Goal: Contribute content: Add original content to the website for others to see

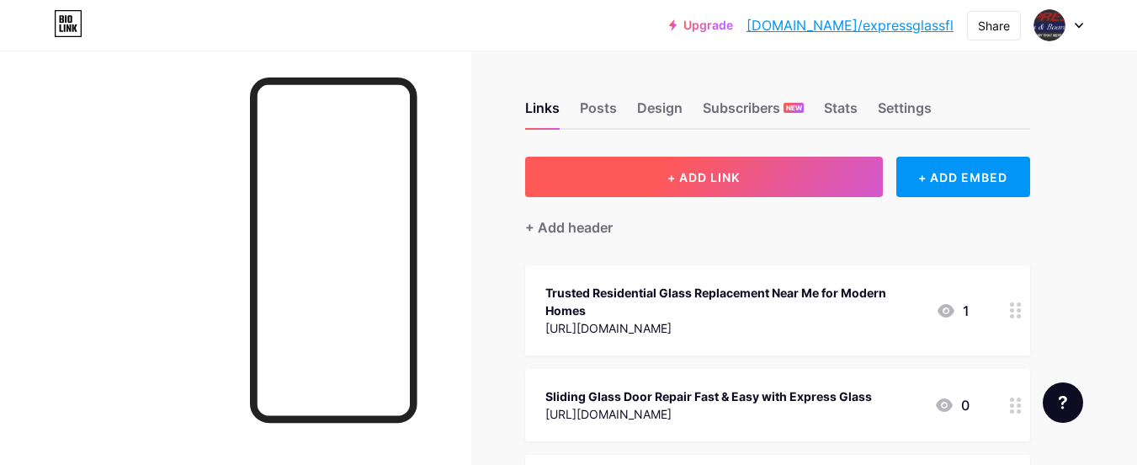
click at [717, 185] on button "+ ADD LINK" at bounding box center [704, 177] width 358 height 40
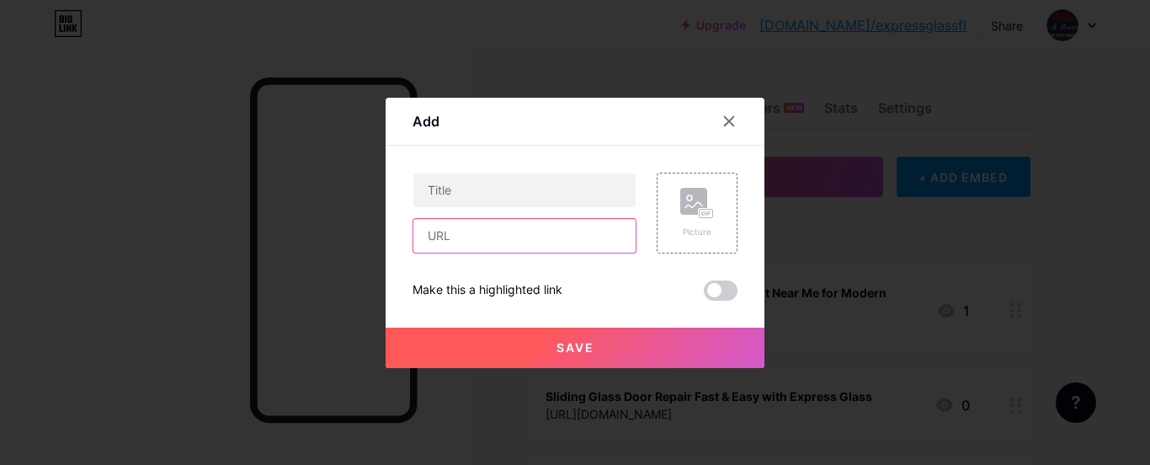
click at [463, 236] on input "text" at bounding box center [524, 236] width 222 height 34
paste input "[URL][DOMAIN_NAME]"
type input "[URL][DOMAIN_NAME]"
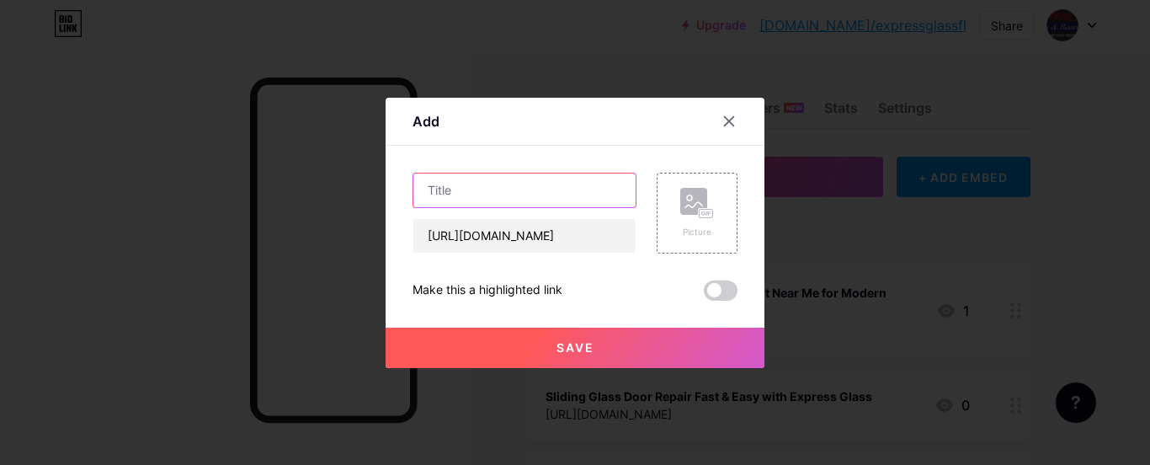
click at [454, 184] on input "text" at bounding box center [524, 190] width 222 height 34
paste input "Glass Replacement Miami – Express Glass Services You Can Rely On"
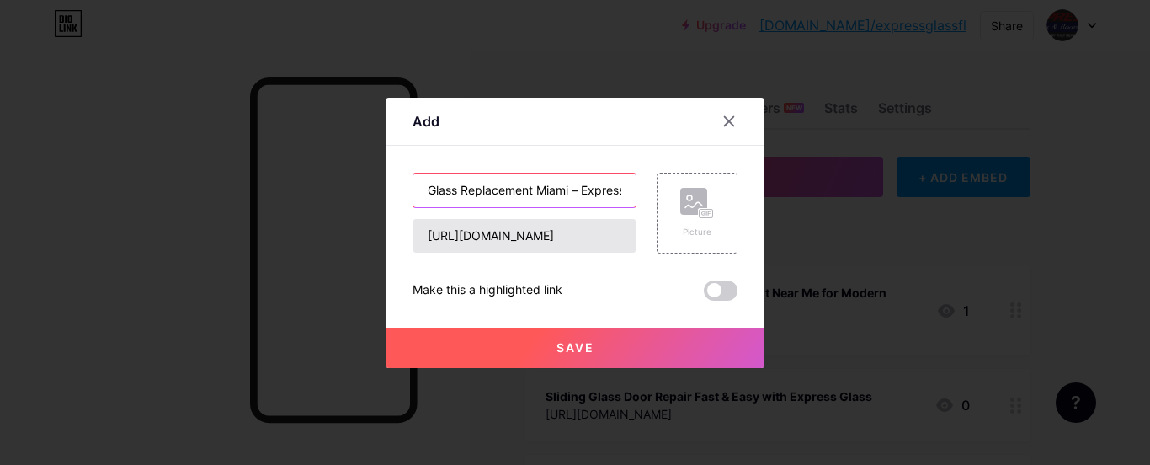
scroll to position [0, 187]
type input "Glass Replacement Miami – Express Glass Services You Can Rely On"
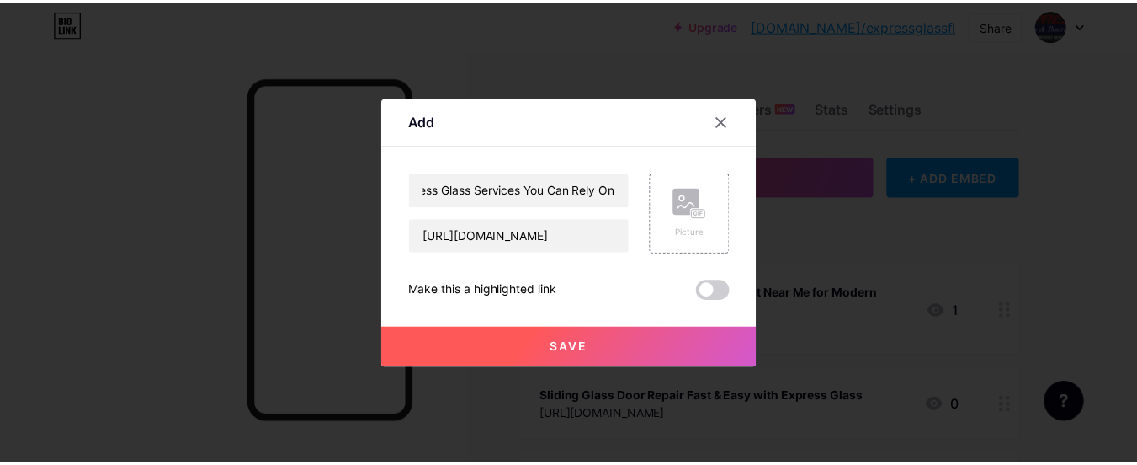
scroll to position [0, 0]
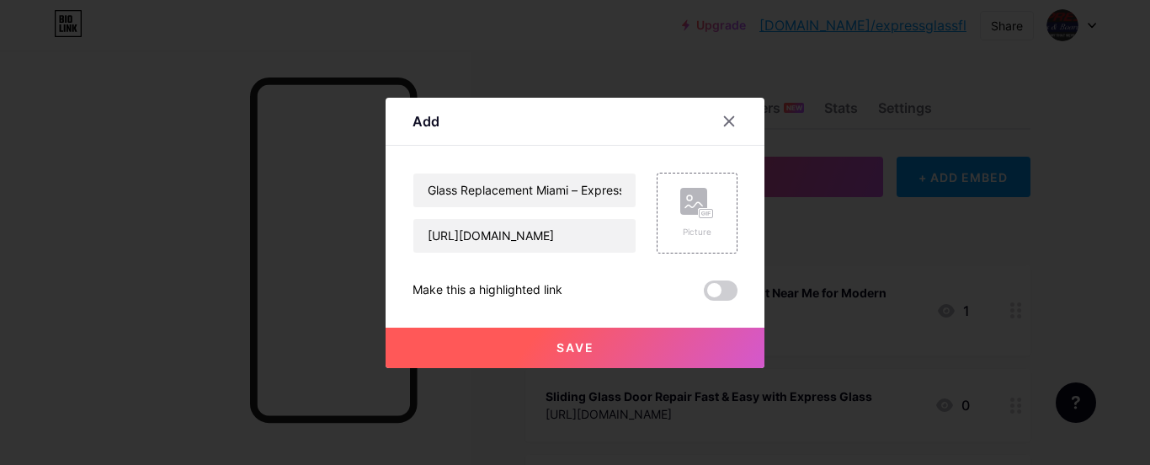
click at [620, 349] on button "Save" at bounding box center [575, 347] width 379 height 40
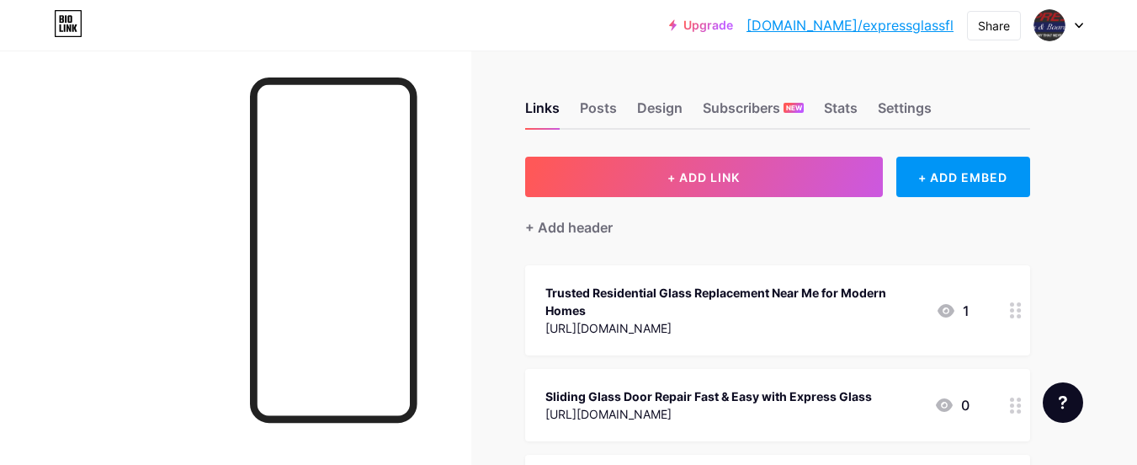
click at [902, 24] on link "[DOMAIN_NAME]/expressglassfl" at bounding box center [850, 25] width 207 height 20
